Goal: Check status: Check status

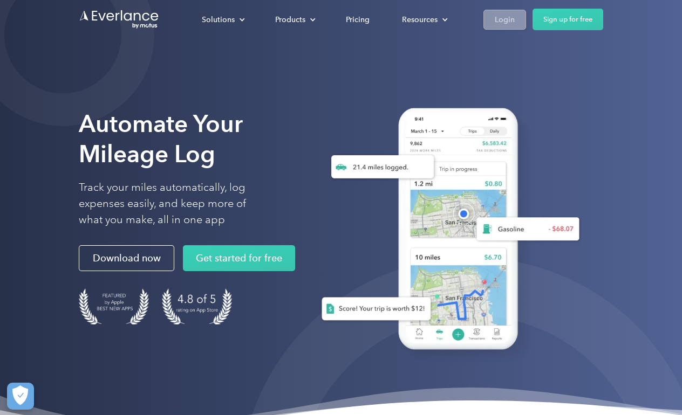
click at [511, 20] on div "Login" at bounding box center [505, 19] width 20 height 13
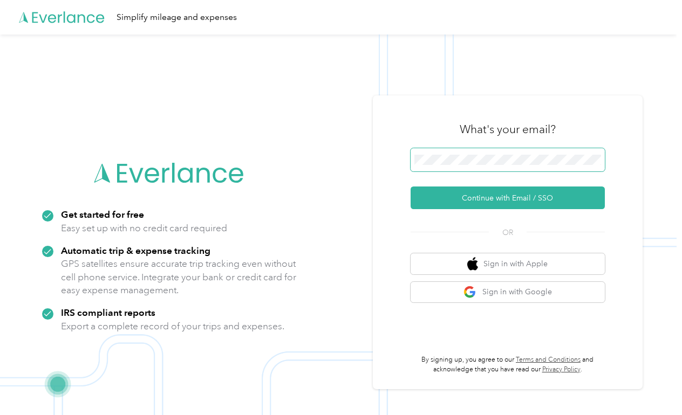
click at [511, 198] on button "Continue with Email / SSO" at bounding box center [508, 198] width 194 height 23
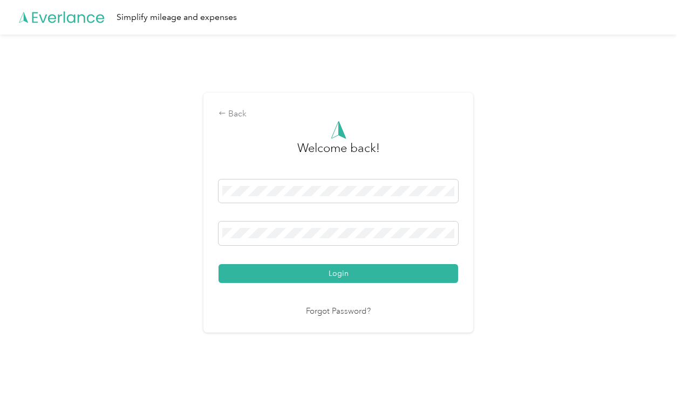
click at [341, 273] on button "Login" at bounding box center [338, 273] width 240 height 19
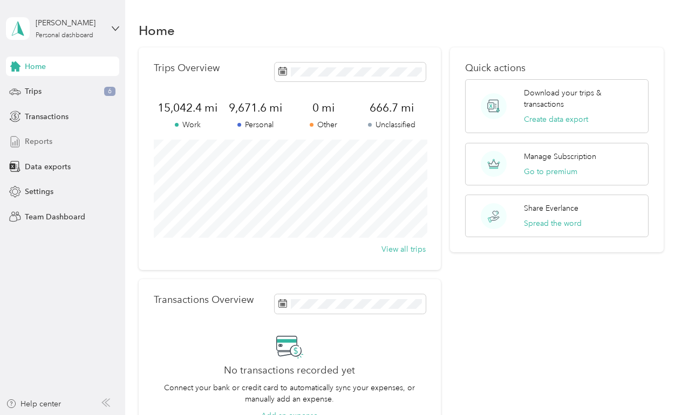
click at [45, 141] on span "Reports" at bounding box center [39, 141] width 28 height 11
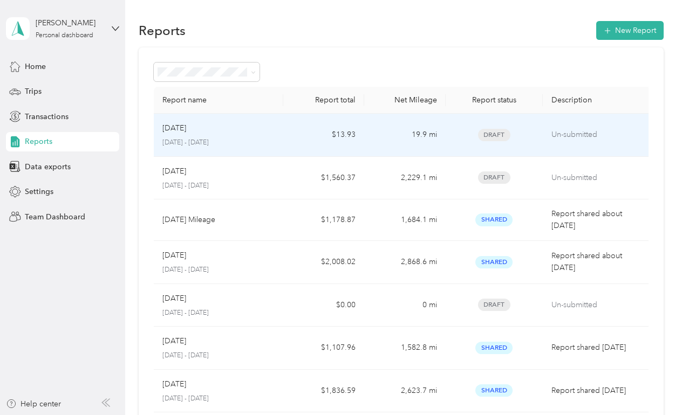
click at [257, 137] on div "Sep 2025 September 1 - 30, 2025" at bounding box center [218, 134] width 113 height 25
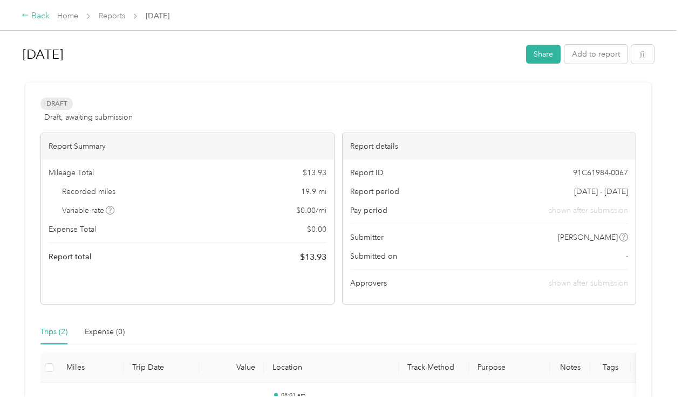
click at [27, 13] on icon at bounding box center [26, 15] width 8 height 8
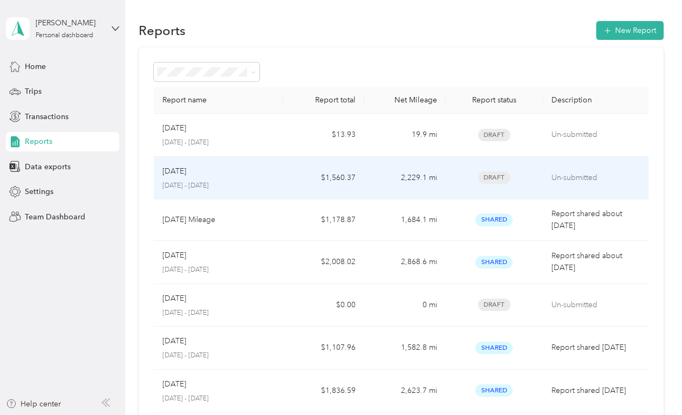
click at [220, 169] on div "Aug 2025" at bounding box center [218, 172] width 113 height 12
